Goal: Ask a question: Seek information or help from site administrators or community

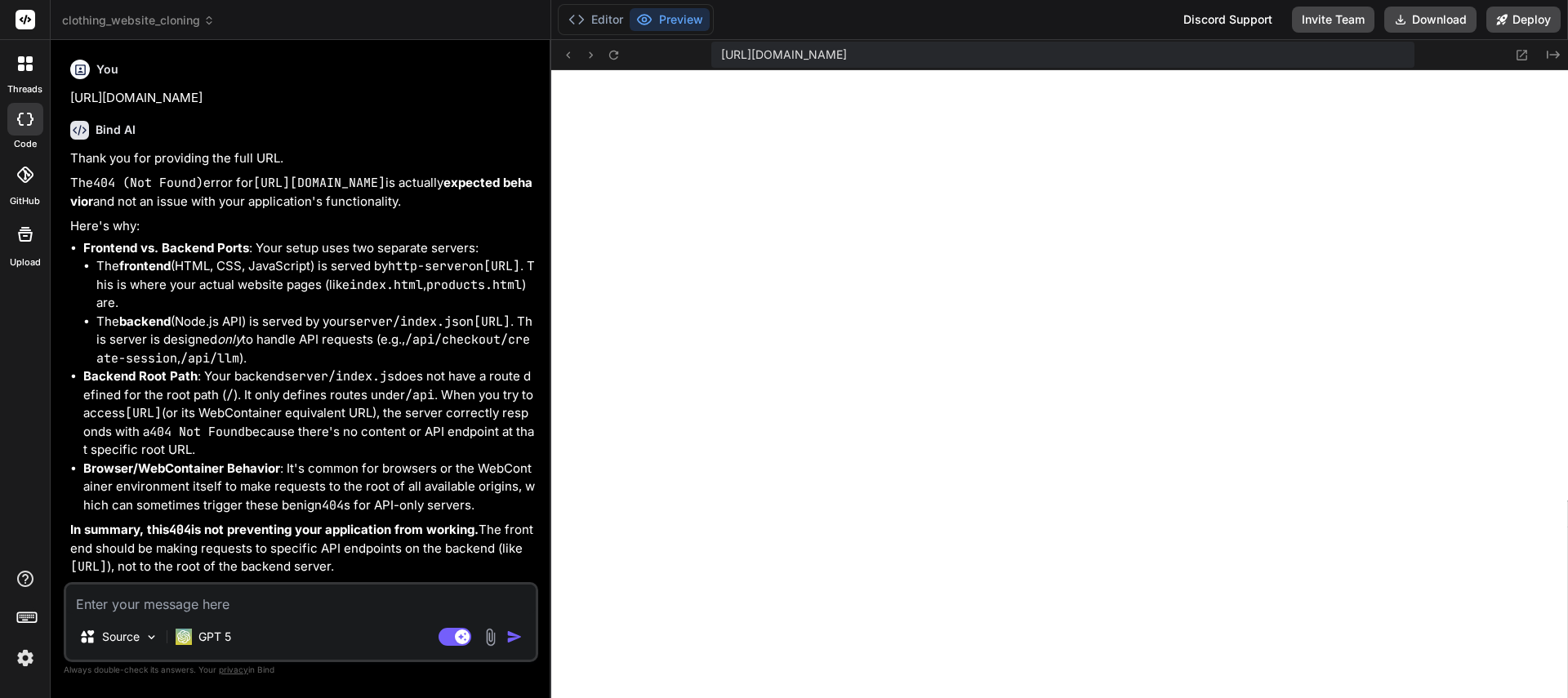
scroll to position [606, 0]
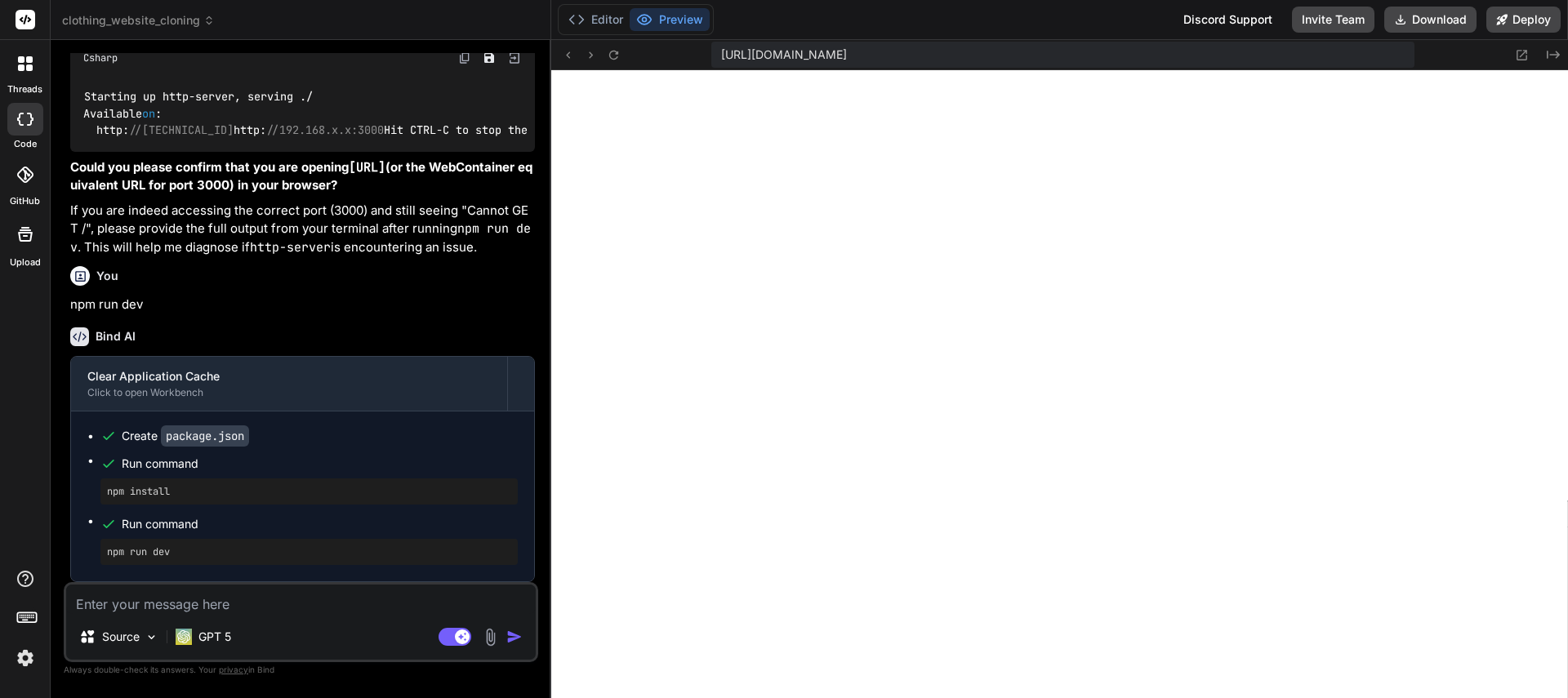
click at [250, 606] on textarea at bounding box center [301, 600] width 470 height 30
type textarea "C"
type textarea "x"
type textarea "Ca"
type textarea "x"
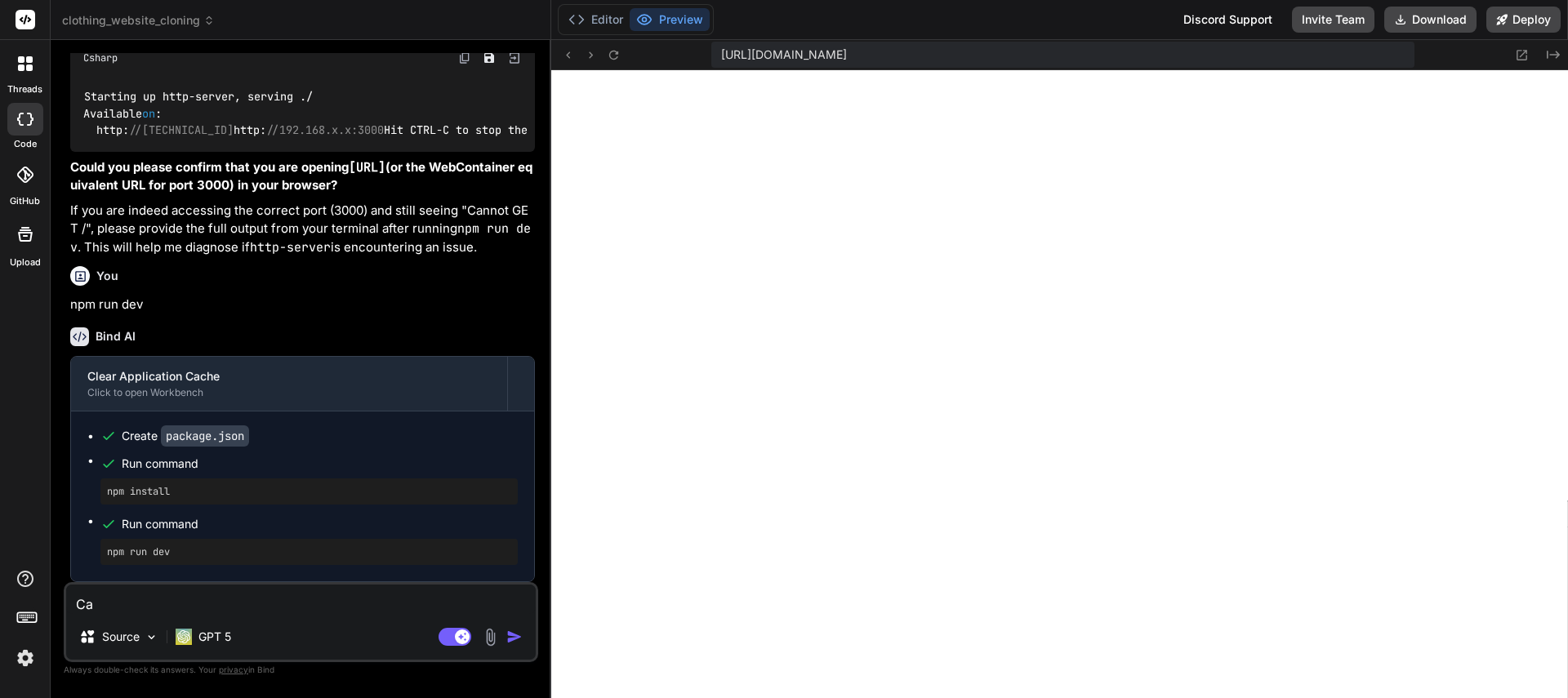
type textarea "Can"
type textarea "x"
type textarea "[PERSON_NAME]"
type textarea "x"
type textarea "Canno"
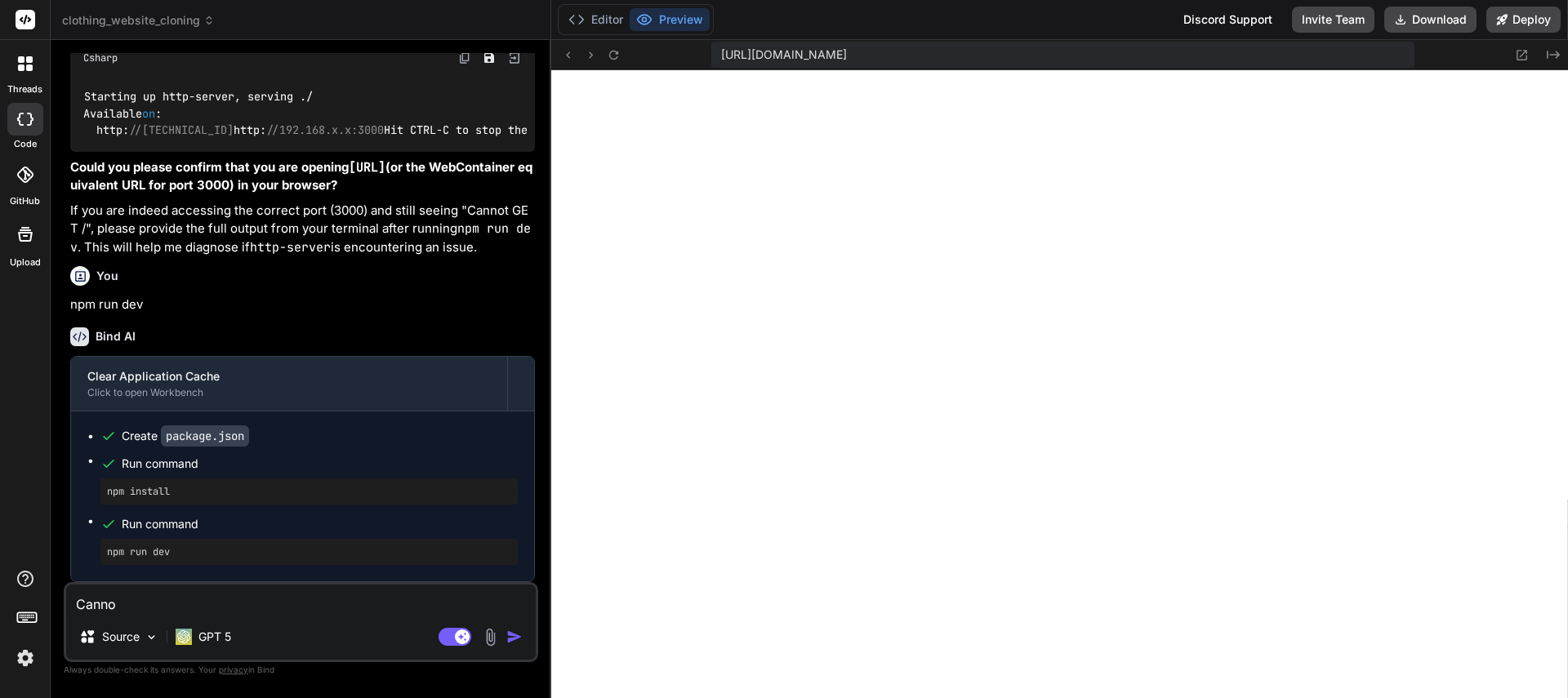
type textarea "x"
type textarea "Cannot"
type textarea "x"
type textarea "Cannot"
type textarea "x"
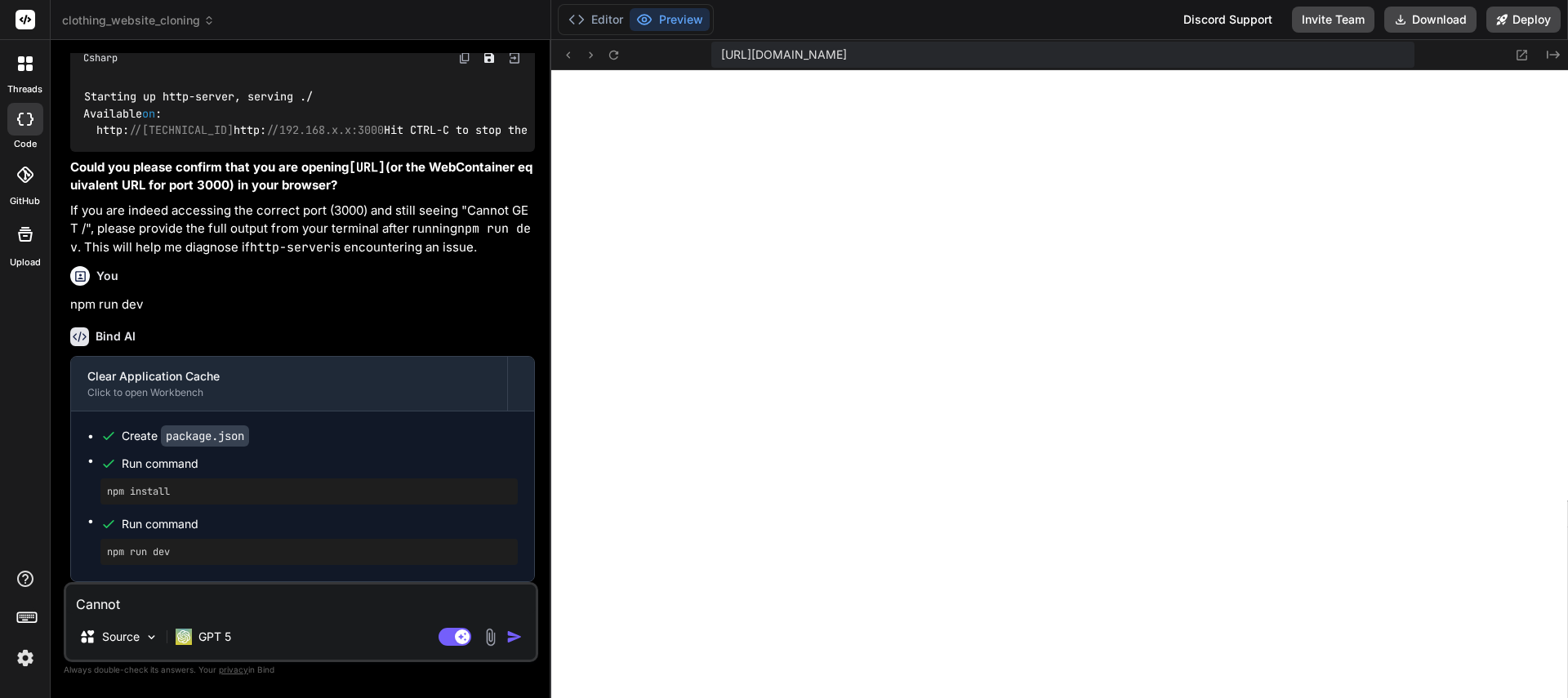
type textarea "Cannot H"
type textarea "x"
type textarea "Cannot HE"
type textarea "x"
type textarea "Cannot HET"
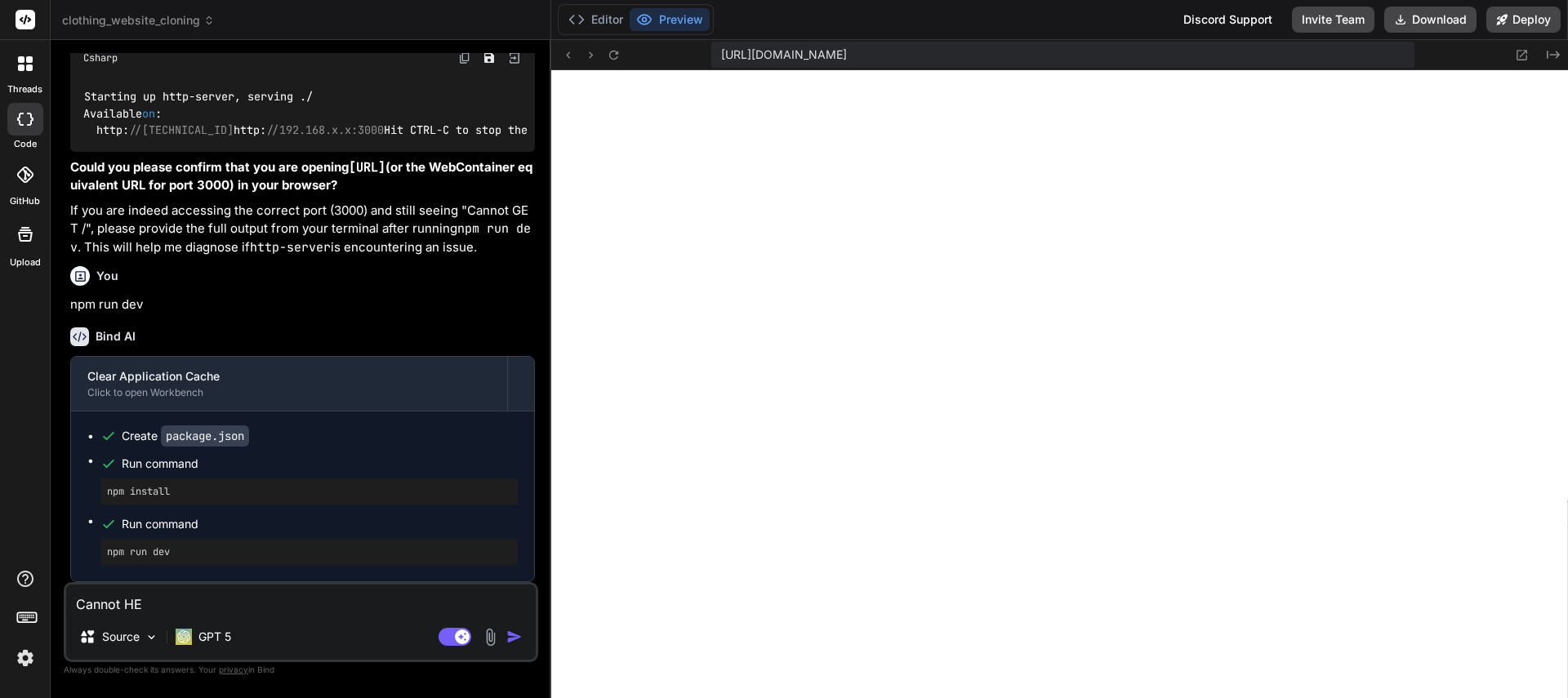
type textarea "x"
type textarea "Cannot HE"
type textarea "x"
type textarea "Cannot H"
type textarea "x"
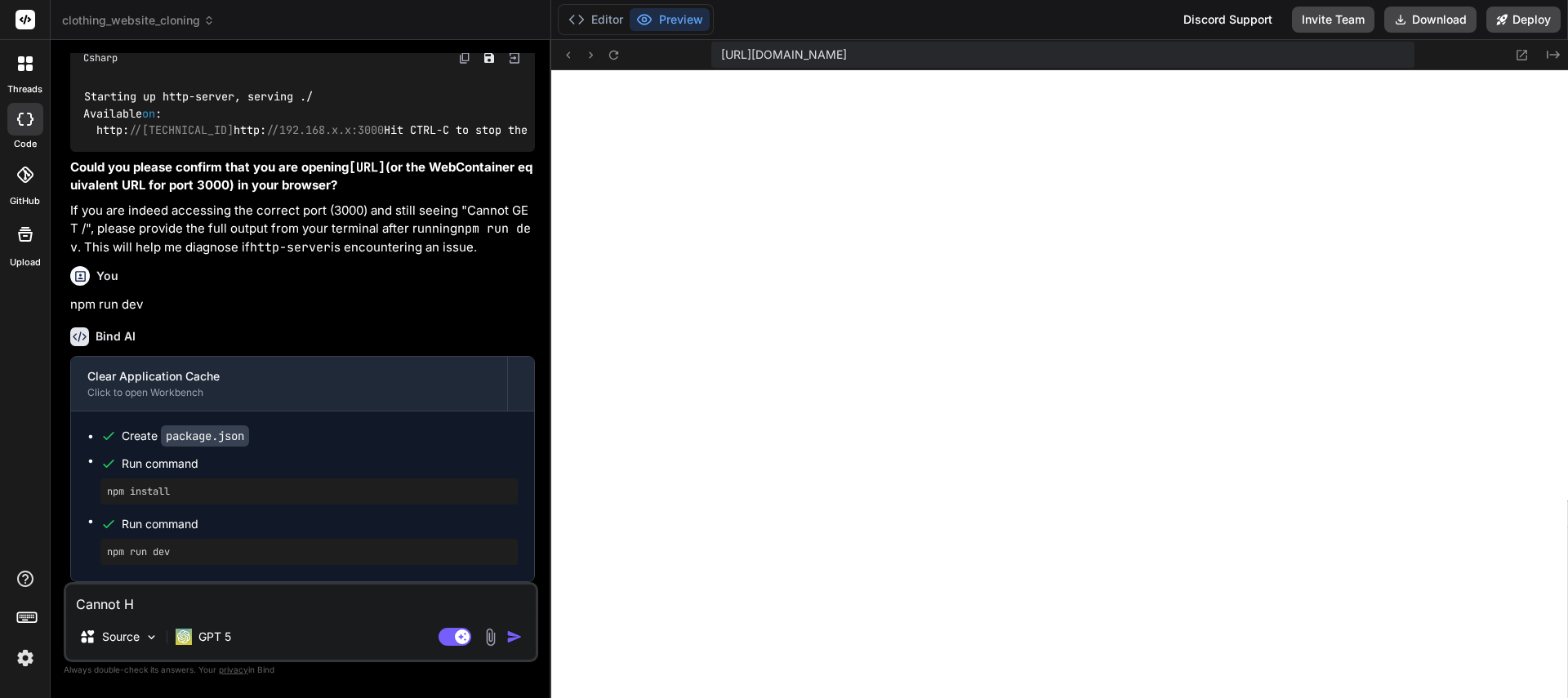
type textarea "Cannot"
type textarea "x"
type textarea "Cannot G"
type textarea "x"
type textarea "Cannot GE"
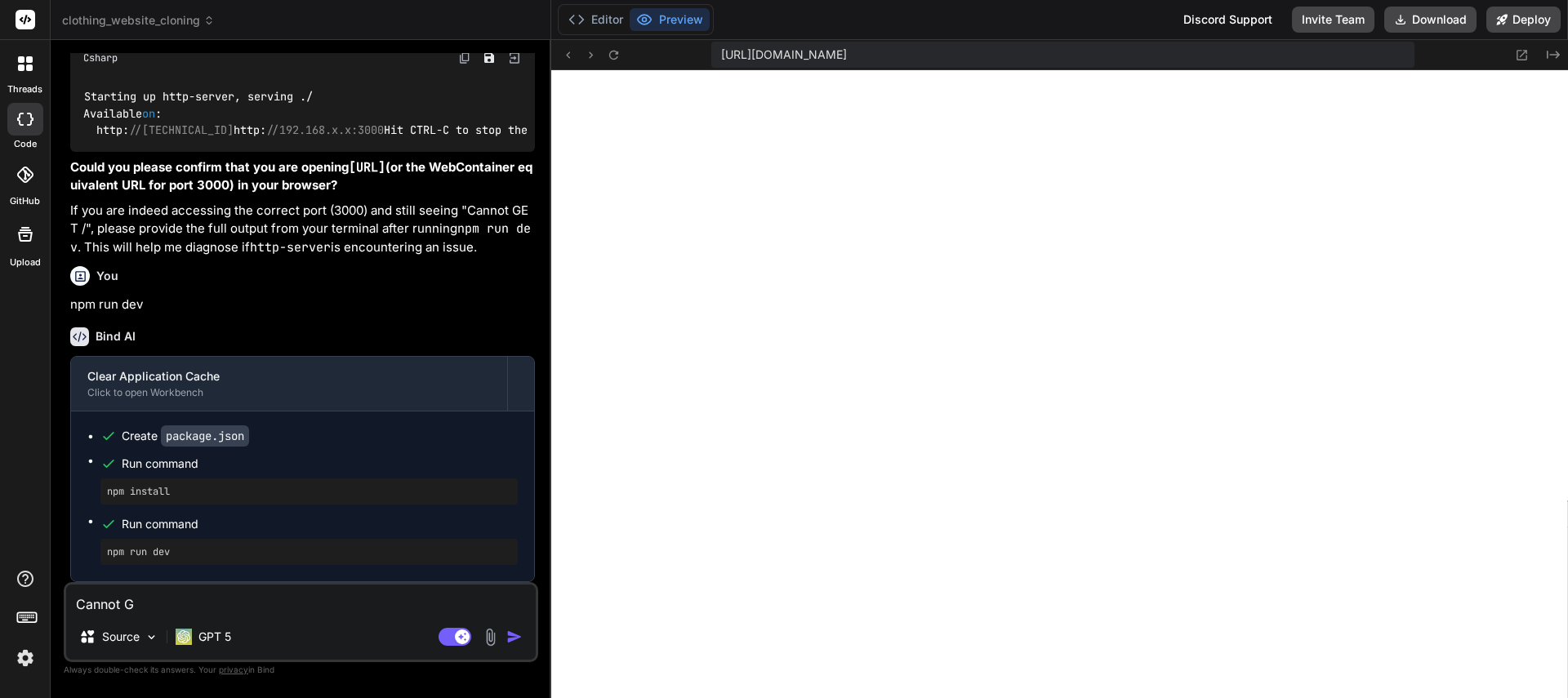
type textarea "x"
type textarea "Cannot GET"
type textarea "x"
type textarea "Cannot GET"
type textarea "x"
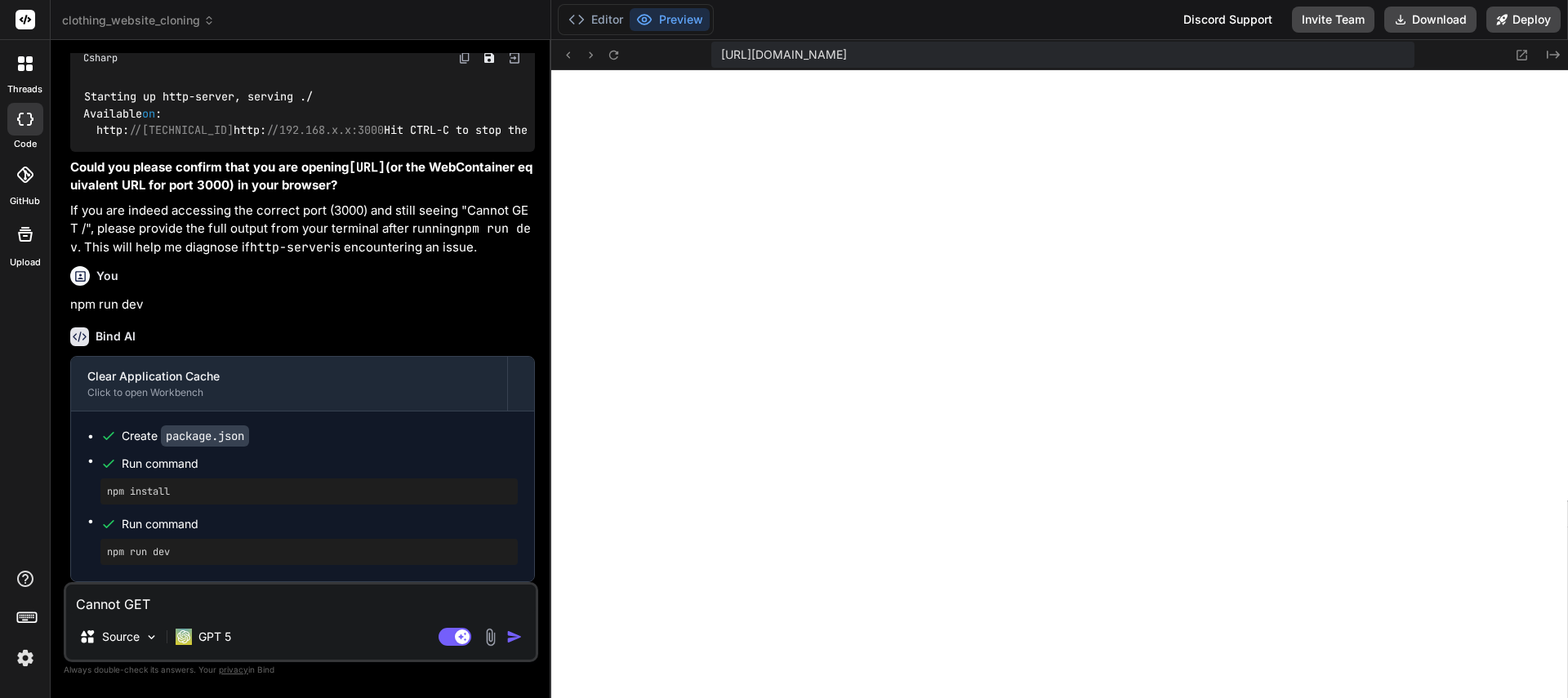
type textarea "Cannot GET /"
type textarea "x"
type textarea "Cannot GET /"
type textarea "x"
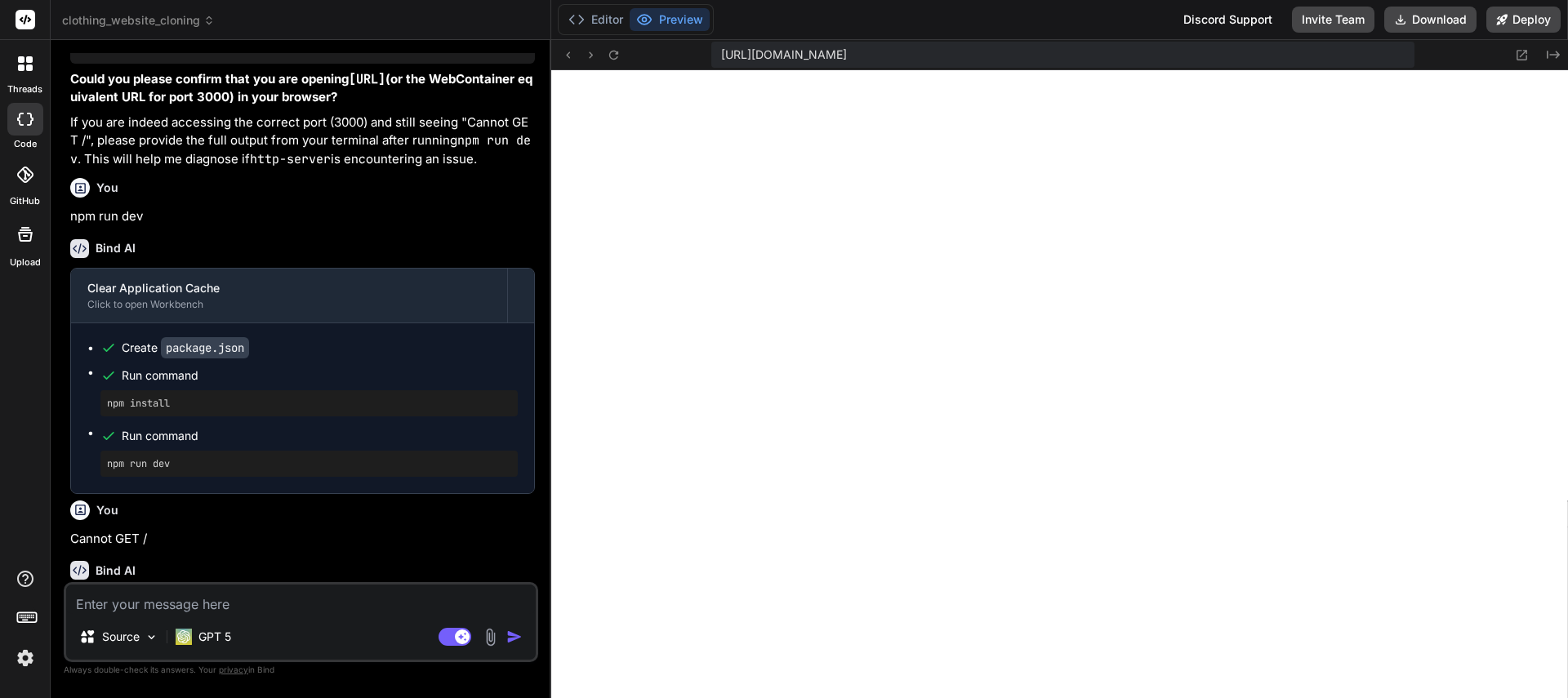
scroll to position [2612, 0]
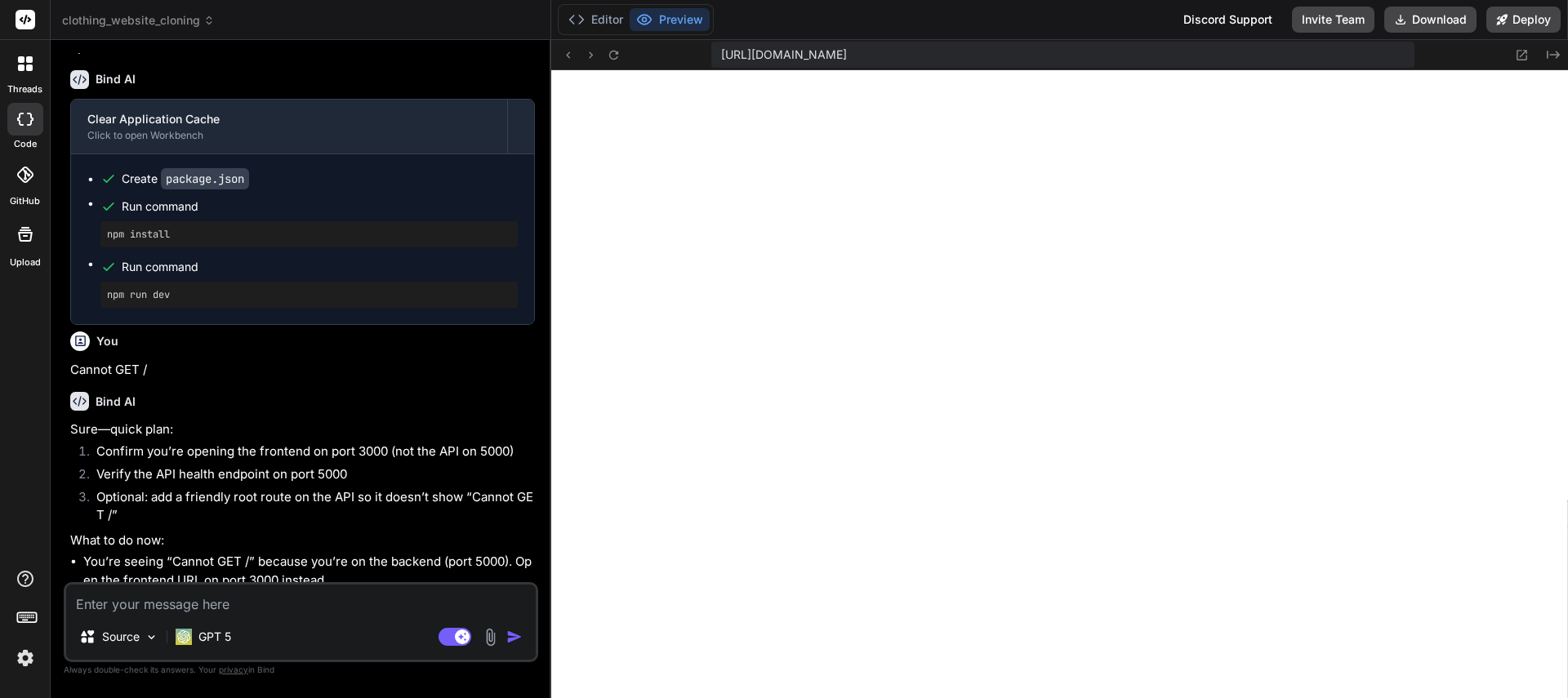
type textarea "x"
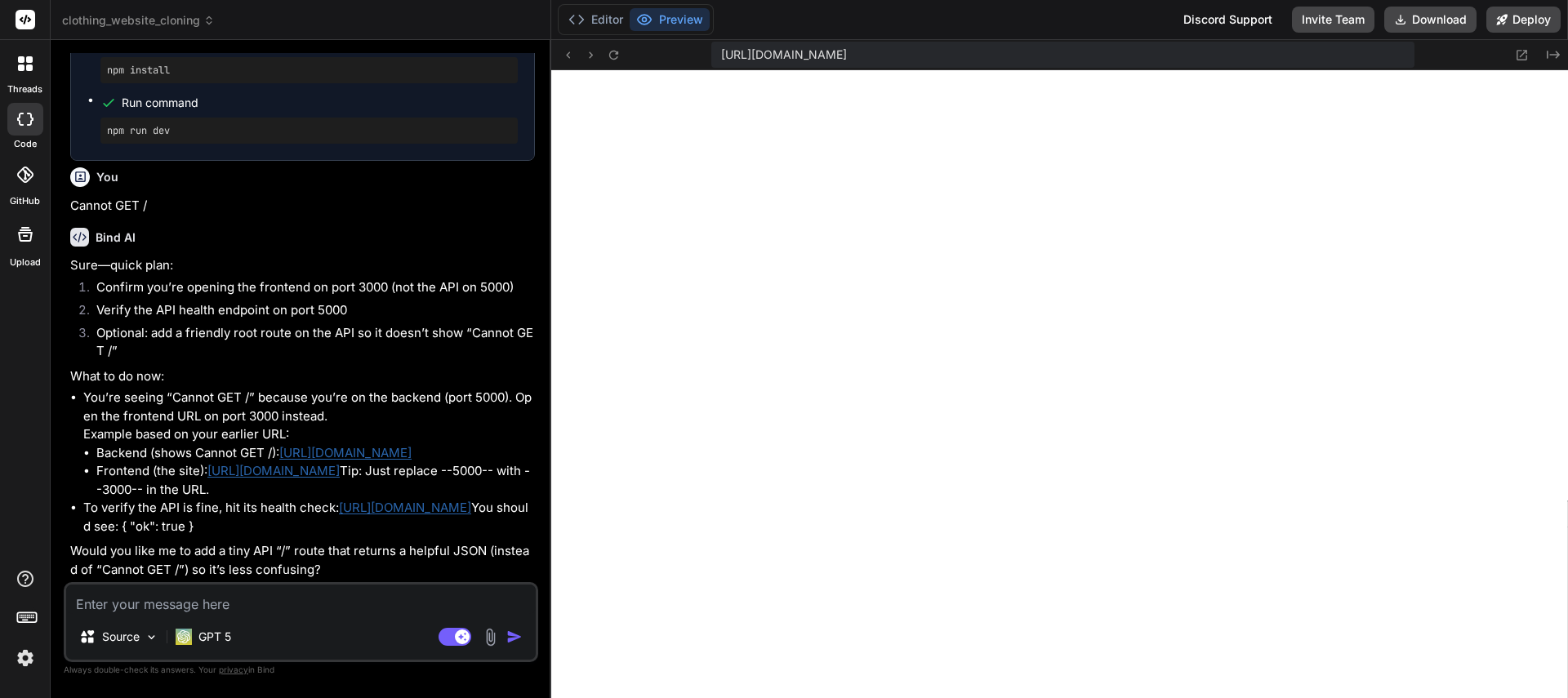
click at [287, 463] on link "https://y0kcklukd0sk6k1gcn36to6gry44is-fi4k--3000--96435430.local-corp.webconta…" at bounding box center [273, 471] width 132 height 16
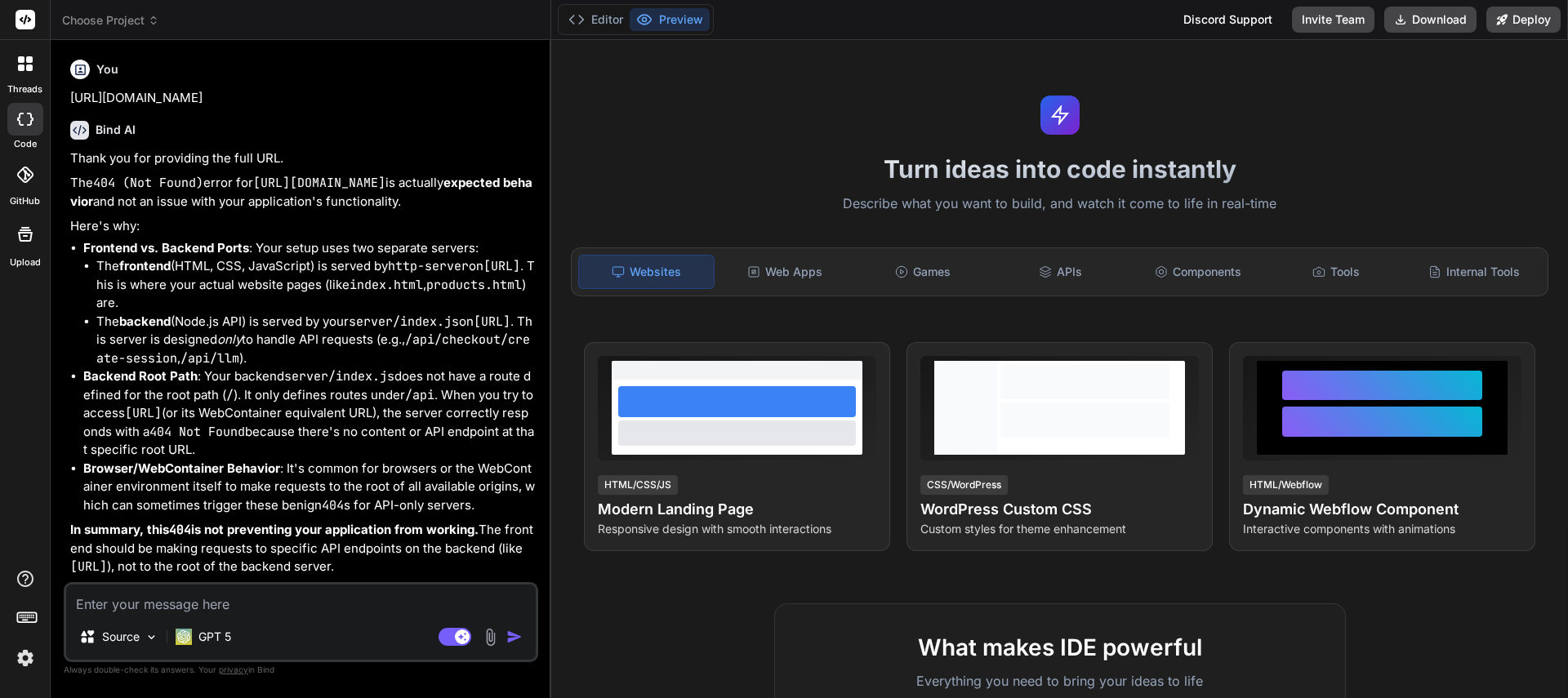
type textarea "x"
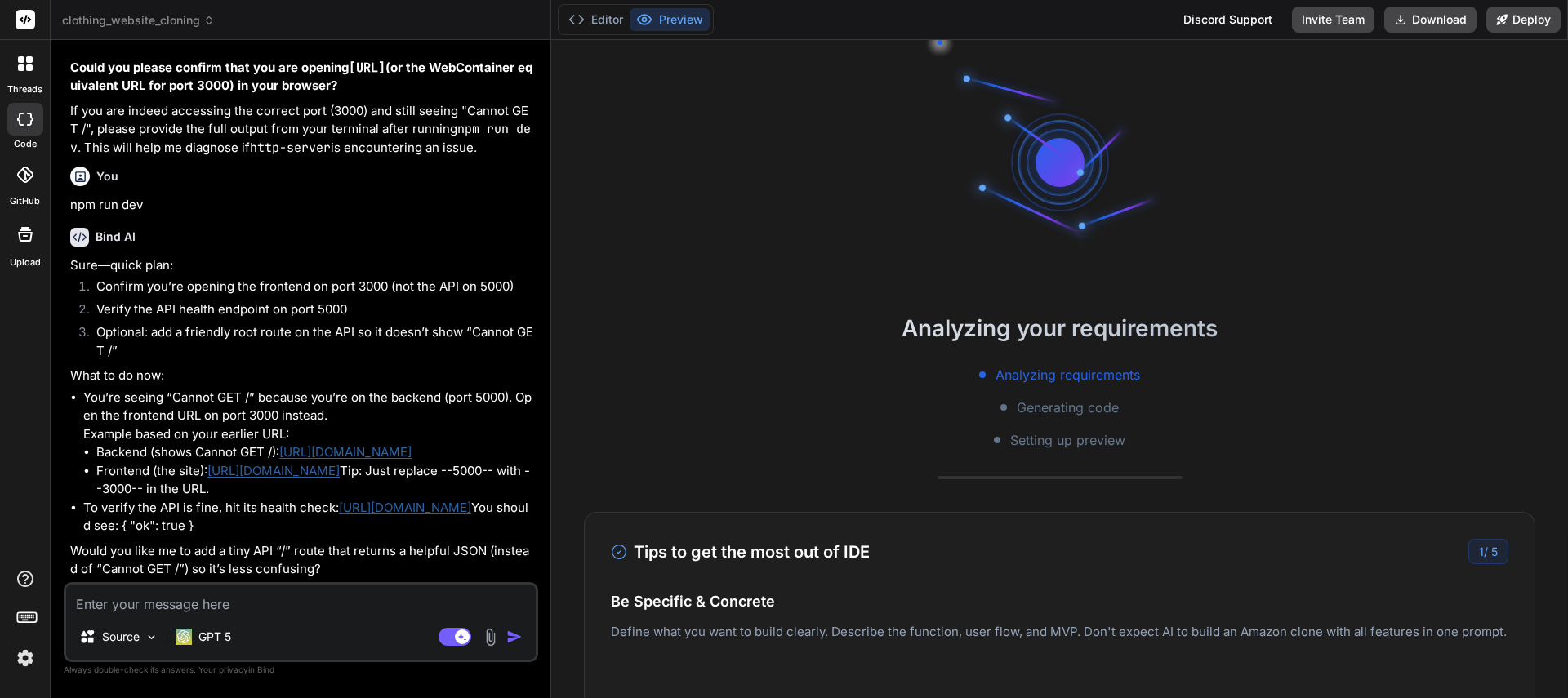
scroll to position [2616, 0]
click at [188, 599] on textarea at bounding box center [301, 600] width 470 height 30
type textarea "Y"
type textarea "x"
type textarea "Ye"
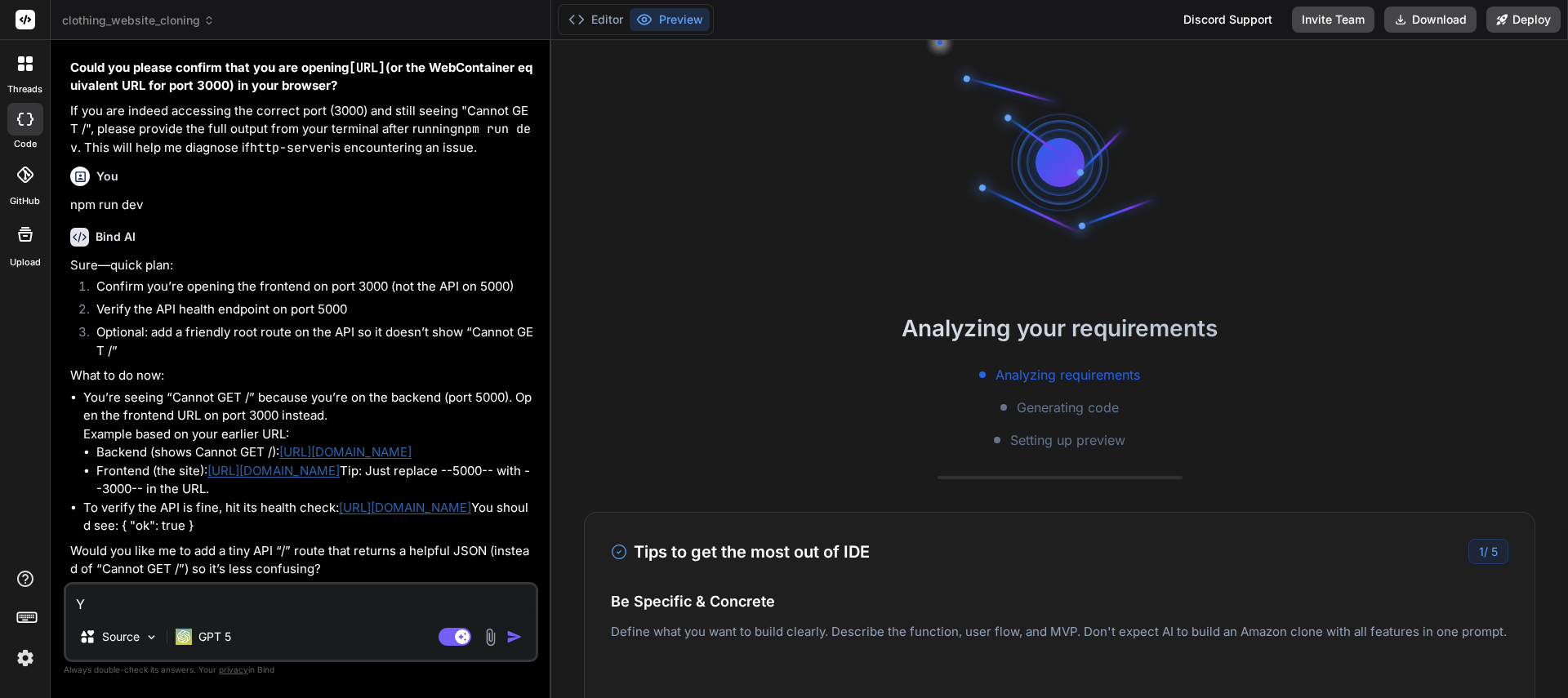
type textarea "x"
type textarea "Yes"
type textarea "x"
type textarea "Yes."
type textarea "x"
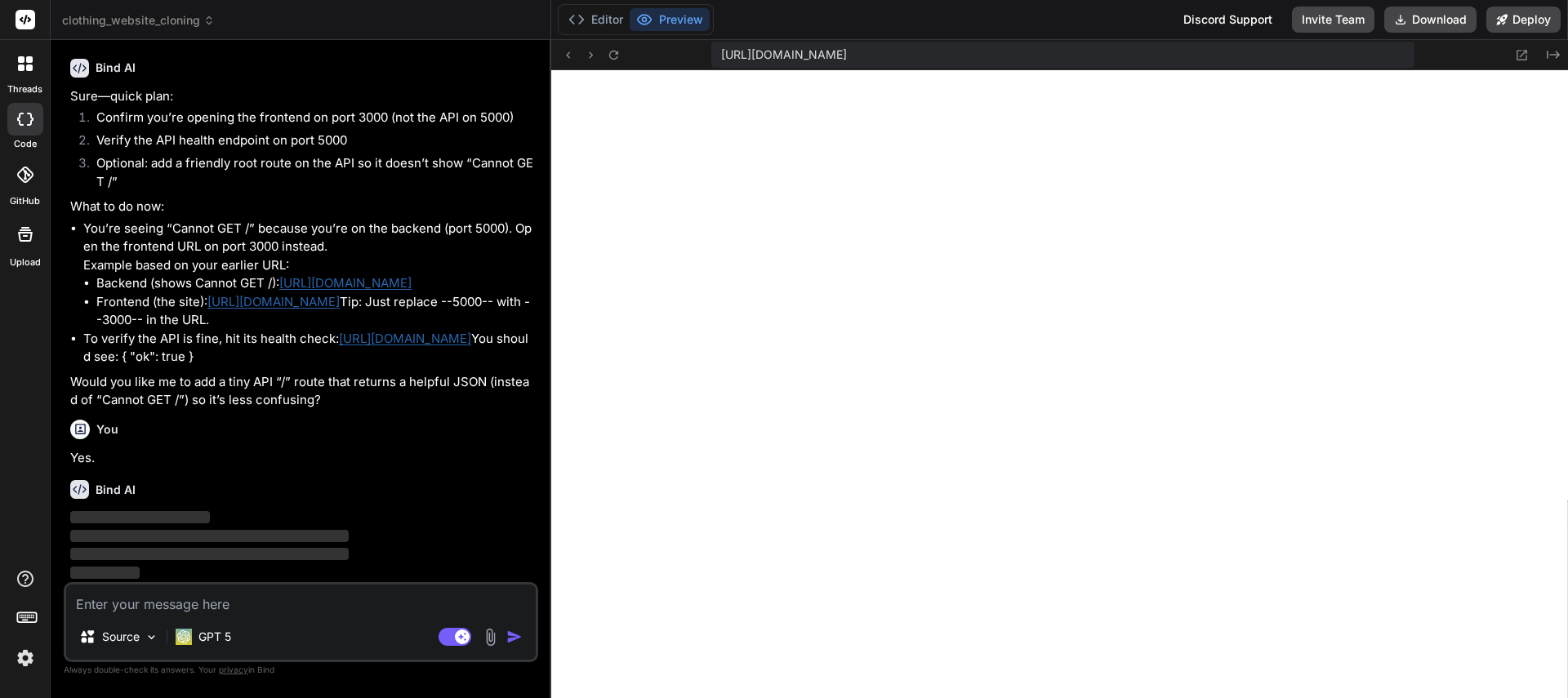
scroll to position [606, 0]
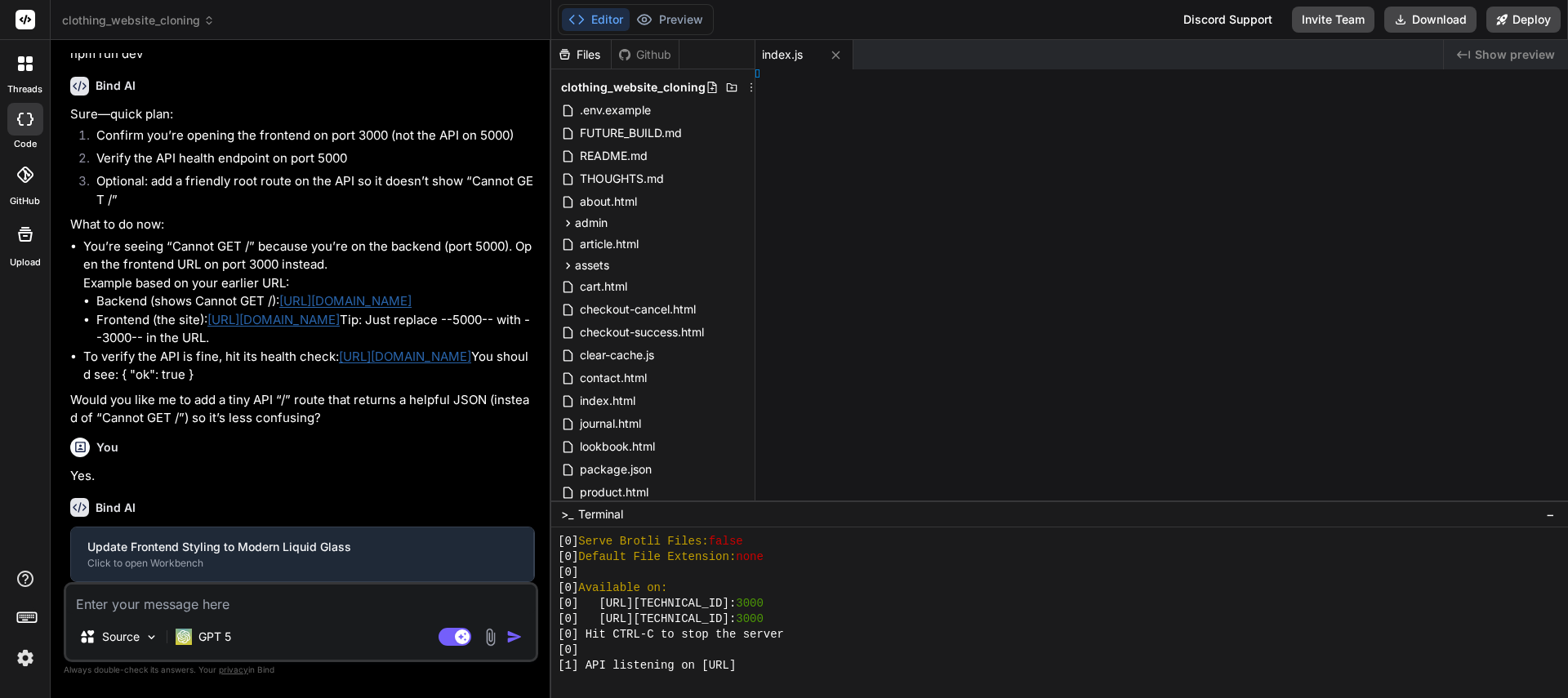
type textarea "x"
